Goal: Information Seeking & Learning: Learn about a topic

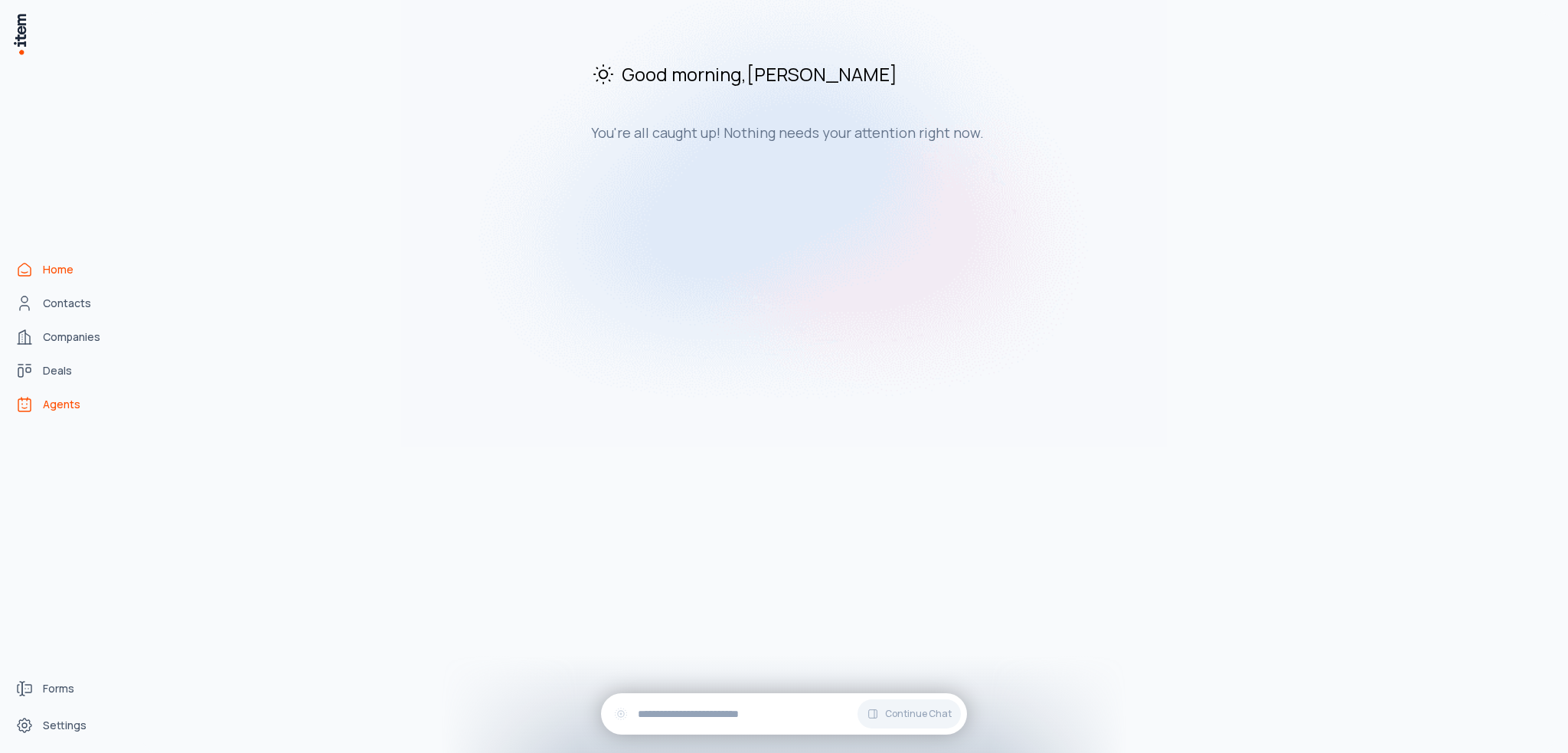
click at [70, 402] on span "Agents" at bounding box center [61, 404] width 38 height 15
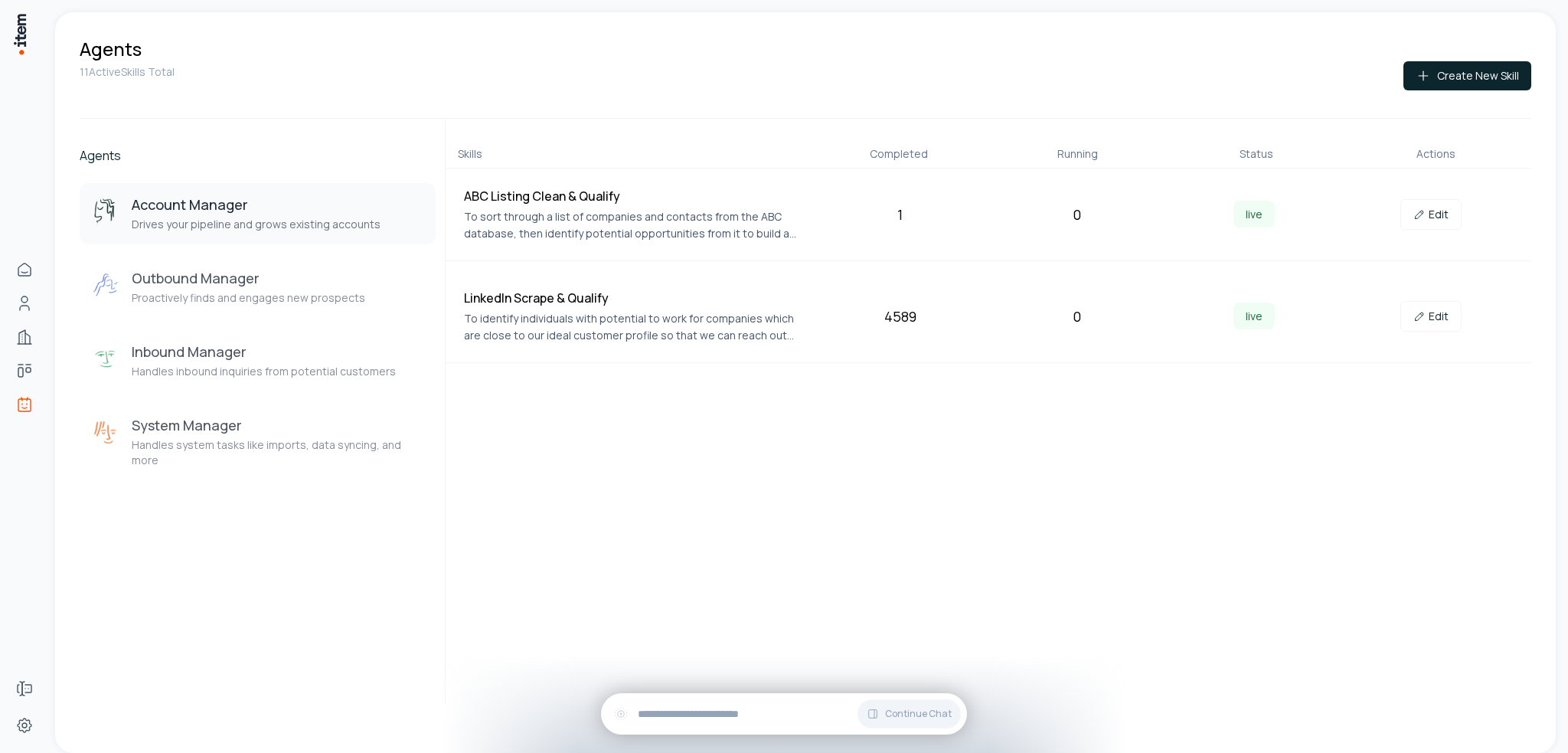
click at [171, 207] on h3 "Account Manager" at bounding box center [256, 205] width 249 height 18
click at [190, 284] on h3 "Outbound Manager" at bounding box center [249, 278] width 234 height 18
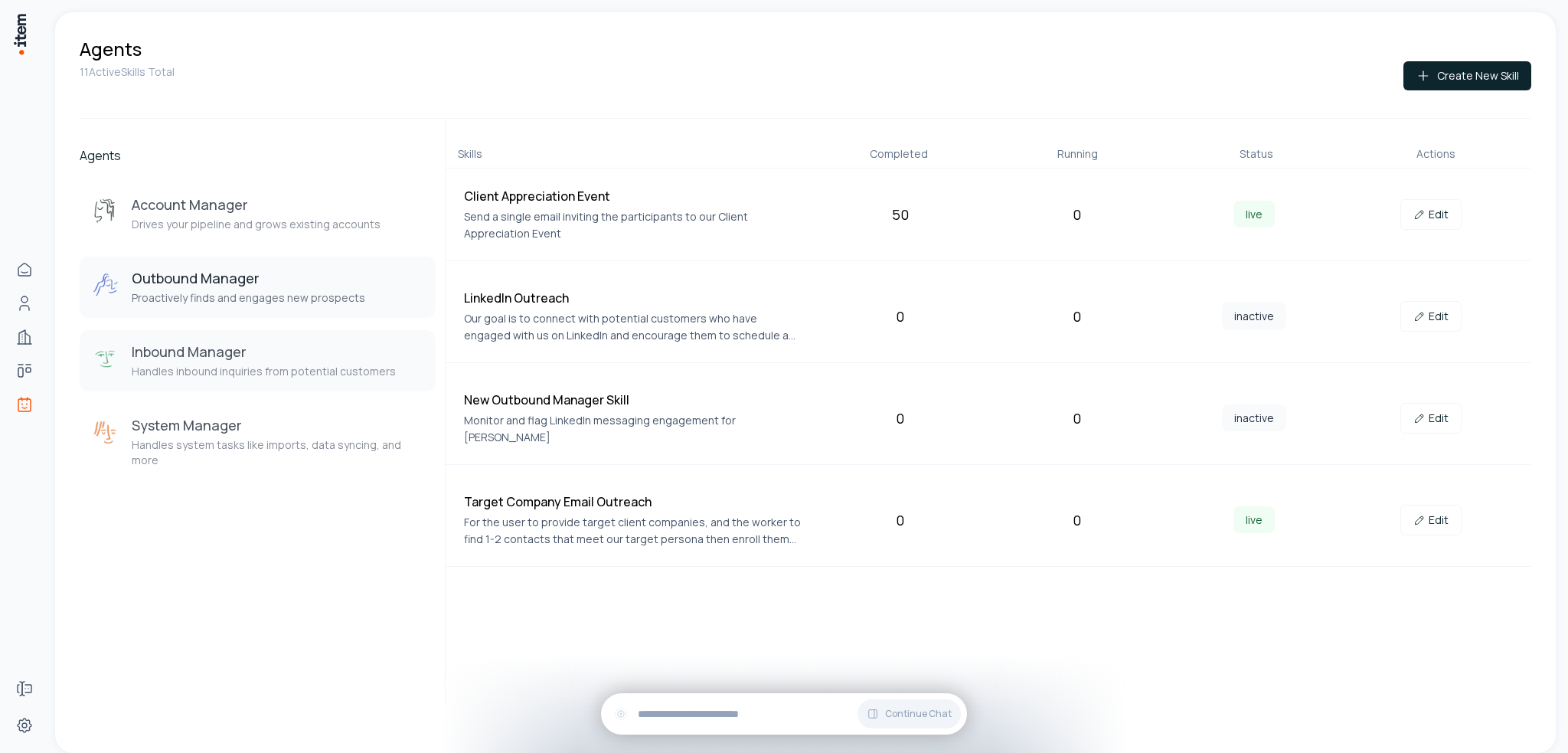
click at [187, 346] on h3 "Inbound Manager" at bounding box center [264, 351] width 265 height 18
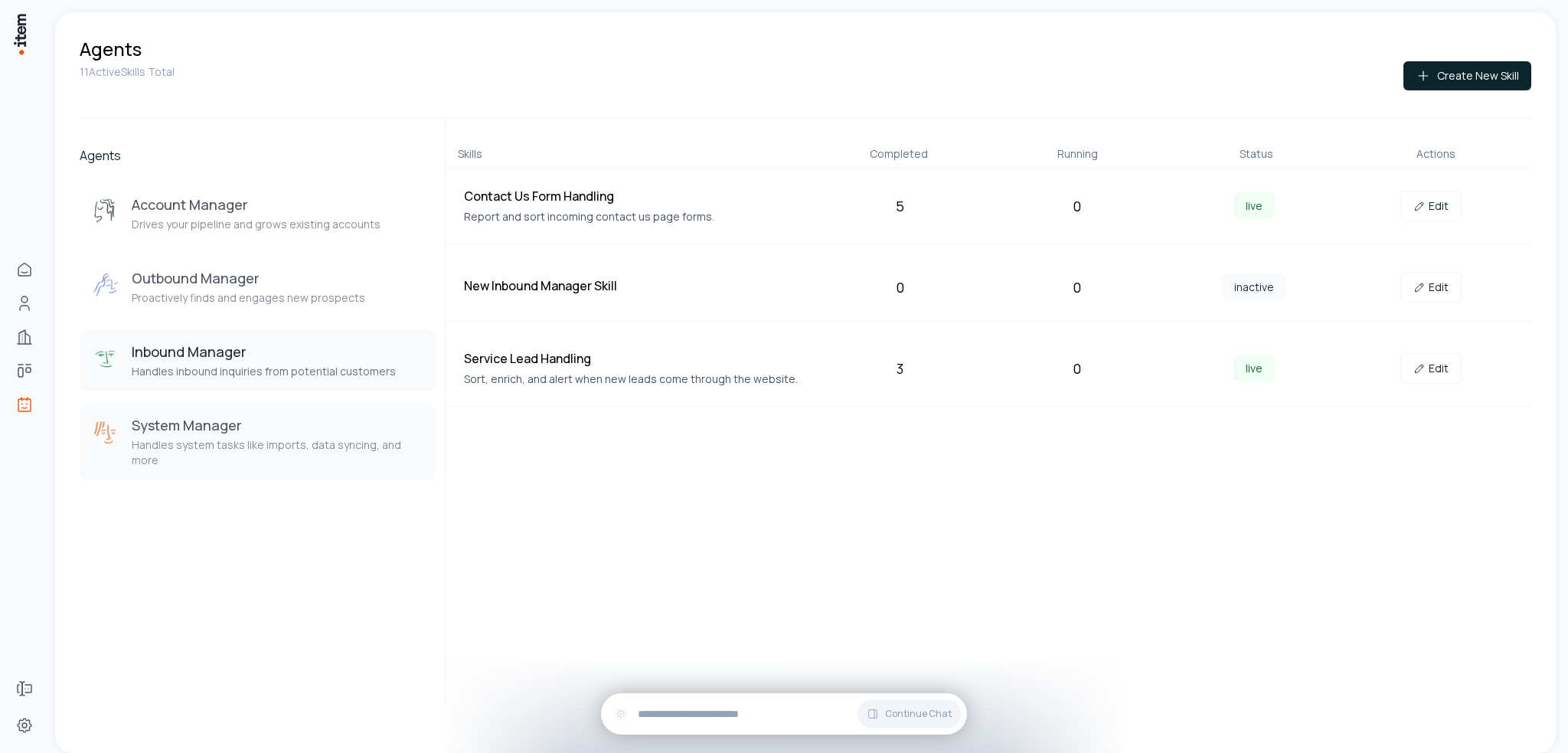
click at [210, 427] on h3 "System Manager" at bounding box center [278, 425] width 292 height 18
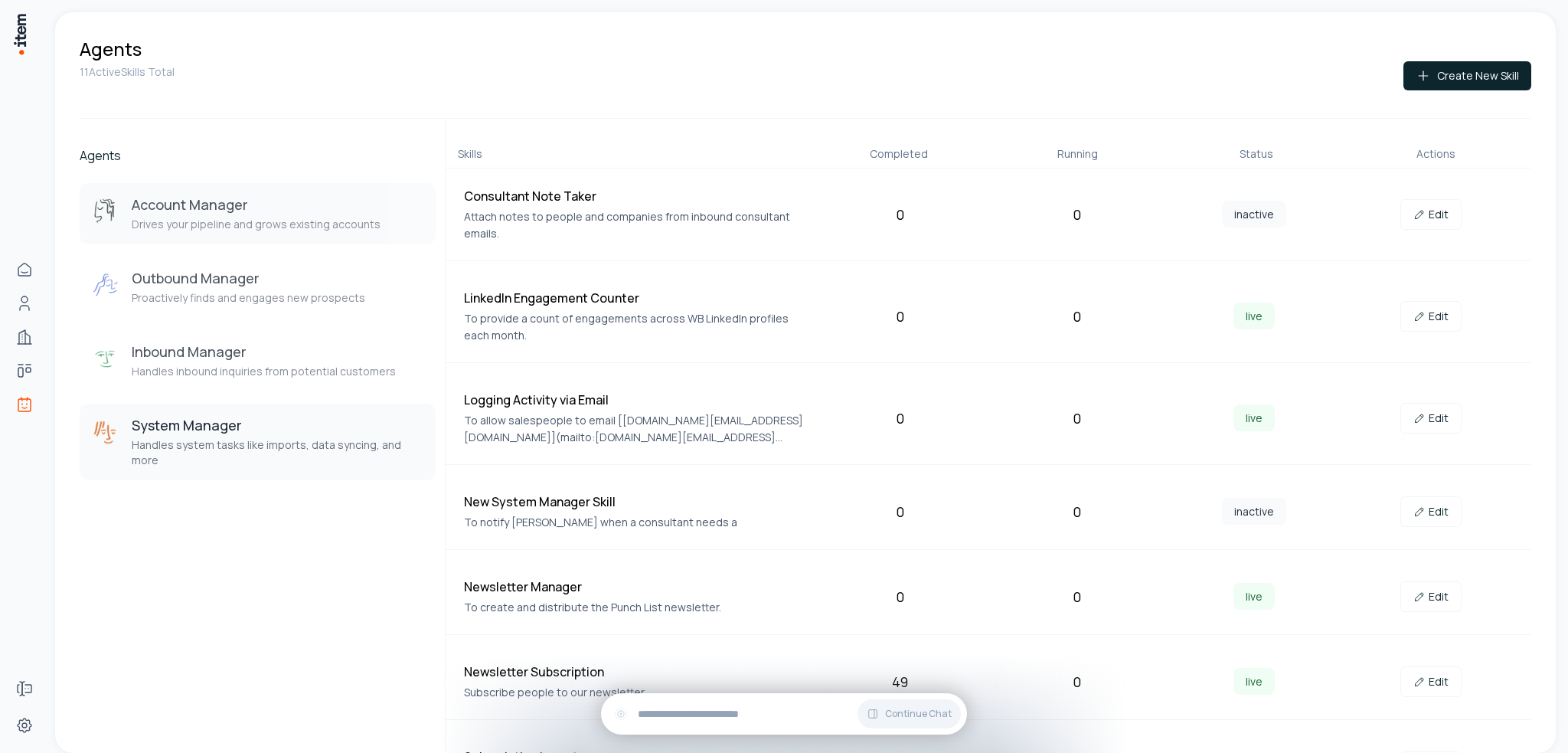
click at [173, 213] on h3 "Account Manager" at bounding box center [256, 205] width 249 height 18
